Goal: Navigation & Orientation: Find specific page/section

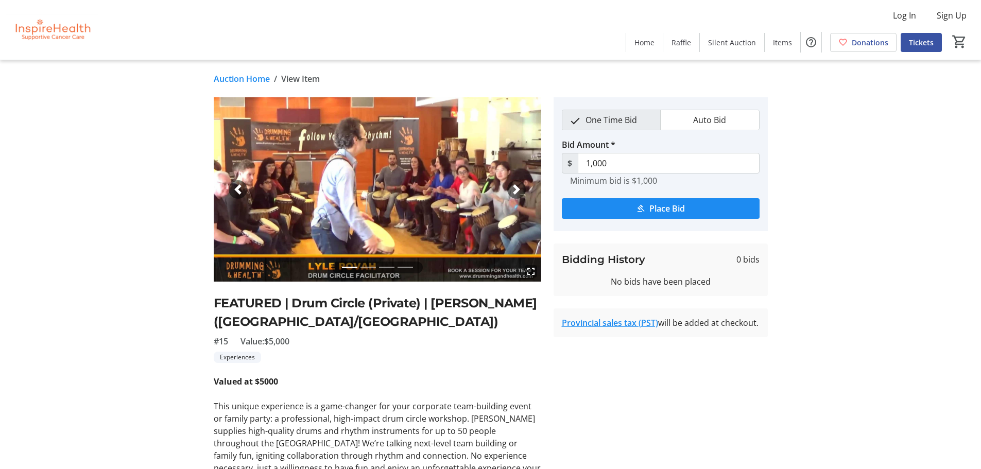
click at [243, 79] on link "Auction Home" at bounding box center [242, 79] width 56 height 12
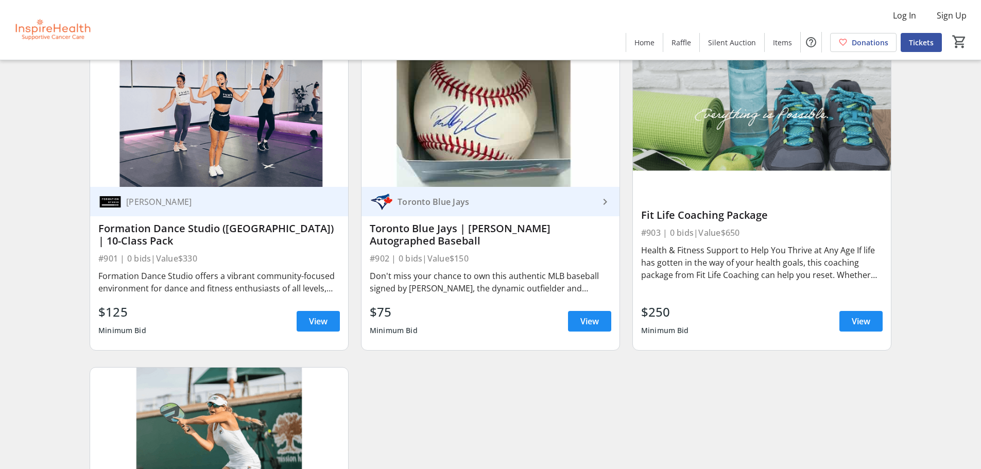
scroll to position [12485, 0]
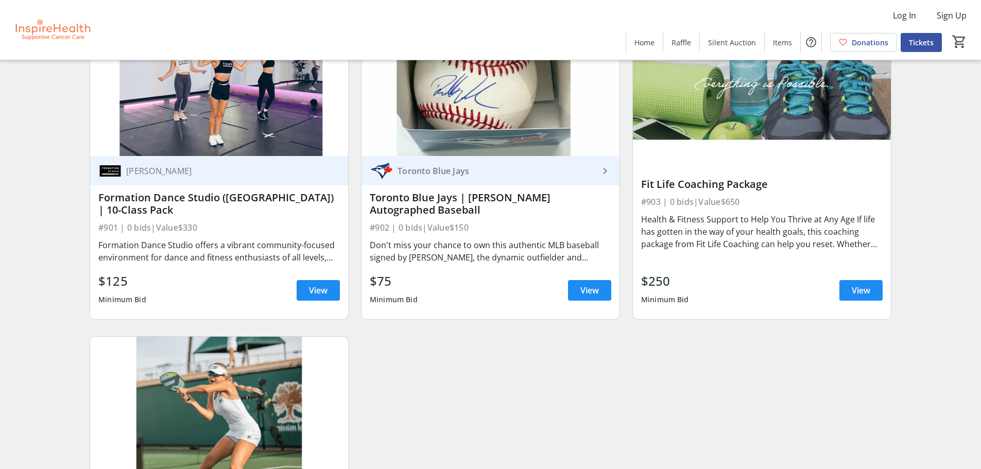
click at [197, 197] on div "Formation Dance Studio ([GEOGRAPHIC_DATA]) | 10-Class Pack" at bounding box center [219, 204] width 242 height 25
click at [318, 284] on span "View" at bounding box center [318, 290] width 19 height 12
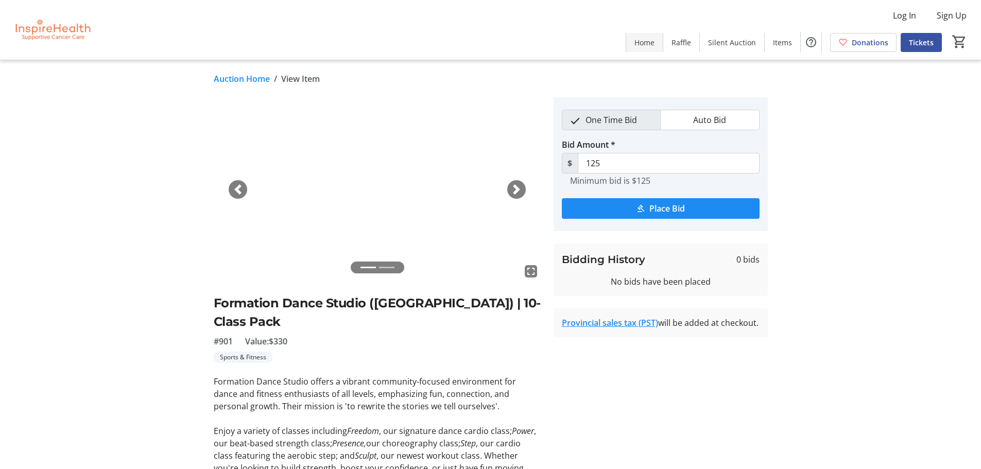
click at [642, 40] on span "Home" at bounding box center [645, 42] width 20 height 11
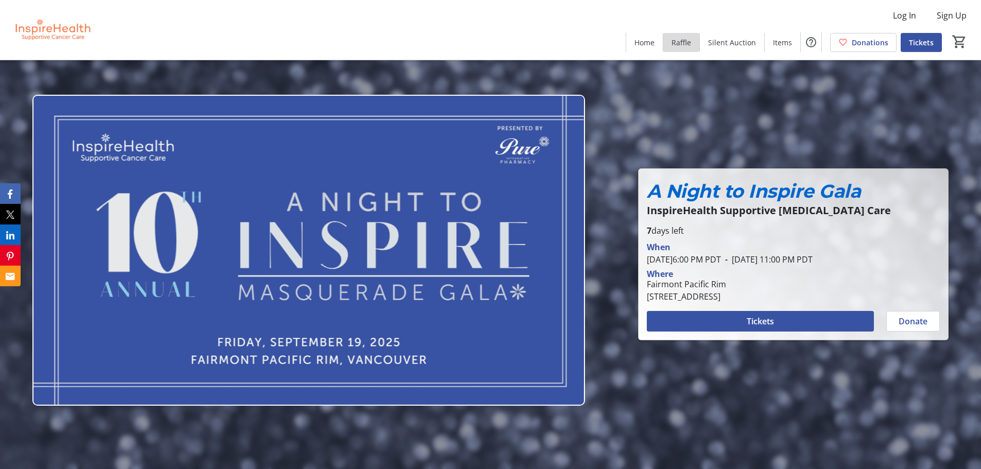
click at [686, 42] on span "Raffle" at bounding box center [682, 42] width 20 height 11
